Goal: Information Seeking & Learning: Learn about a topic

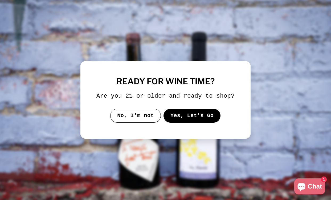
click at [180, 120] on button "Yes, Let's Go" at bounding box center [191, 116] width 57 height 14
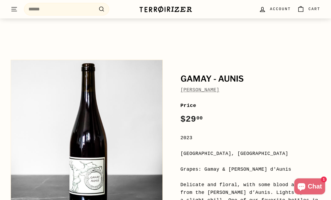
scroll to position [11, 0]
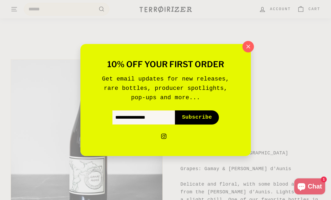
click at [247, 46] on icon "button" at bounding box center [247, 46] width 3 height 3
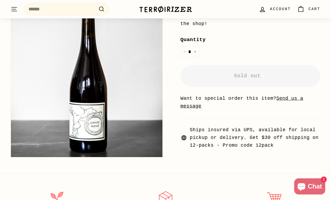
scroll to position [202, 0]
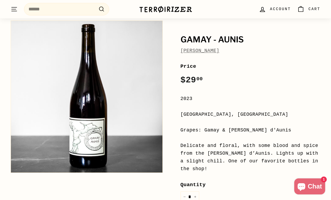
scroll to position [49, 0]
drag, startPoint x: 259, startPoint y: 49, endPoint x: 180, endPoint y: 51, distance: 78.8
click at [180, 51] on div "Gamay - Aunis Jean-Christophe Garnier Price Regular price $29 00 $29.00 / 2023 …" at bounding box center [244, 156] width 152 height 276
copy link "[PERSON_NAME]"
drag, startPoint x: 245, startPoint y: 114, endPoint x: 180, endPoint y: 115, distance: 64.6
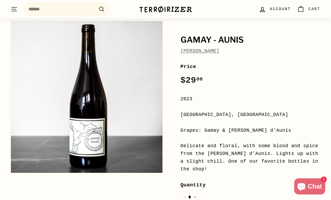
click at [180, 115] on div "[GEOGRAPHIC_DATA], [GEOGRAPHIC_DATA]" at bounding box center [250, 115] width 140 height 8
copy div "[GEOGRAPHIC_DATA], [GEOGRAPHIC_DATA]"
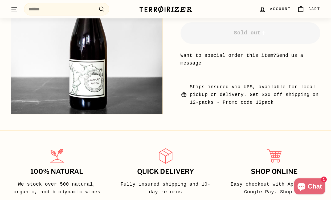
scroll to position [238, 0]
